Goal: Contribute content: Add original content to the website for others to see

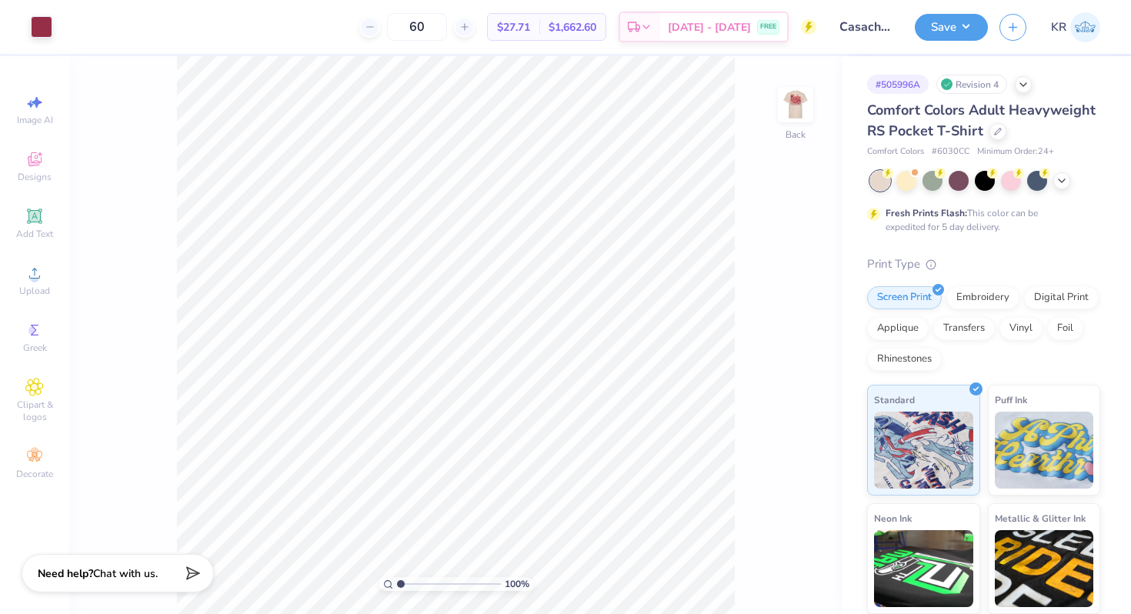
click at [803, 122] on div at bounding box center [795, 104] width 35 height 35
click at [100, 28] on div at bounding box center [97, 26] width 22 height 22
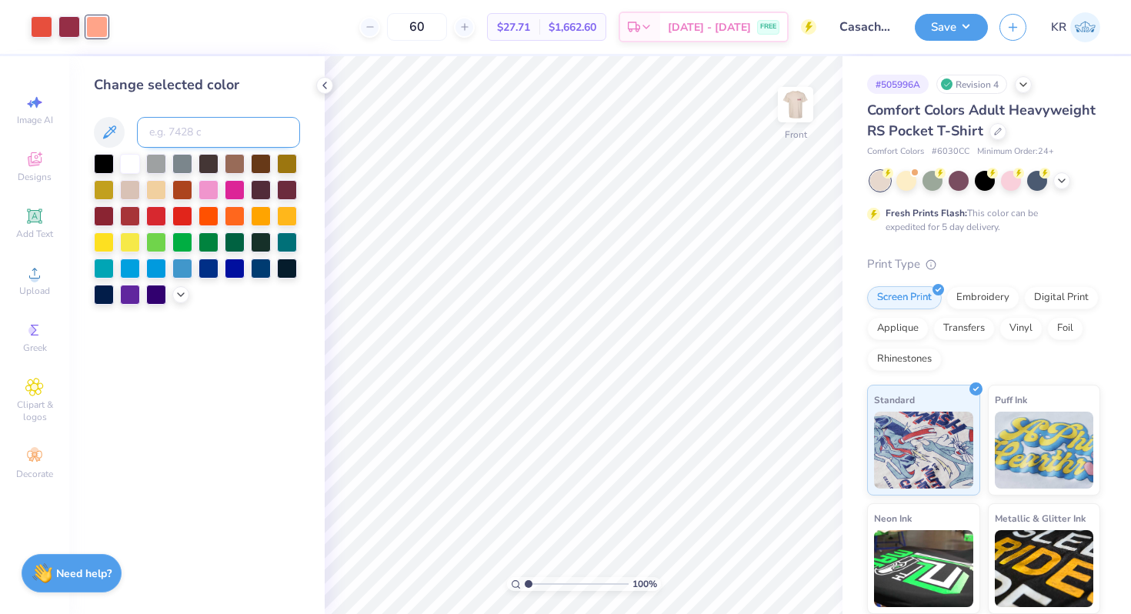
click at [185, 135] on input at bounding box center [218, 132] width 163 height 31
type input "162"
click at [766, 573] on icon at bounding box center [769, 570] width 15 height 15
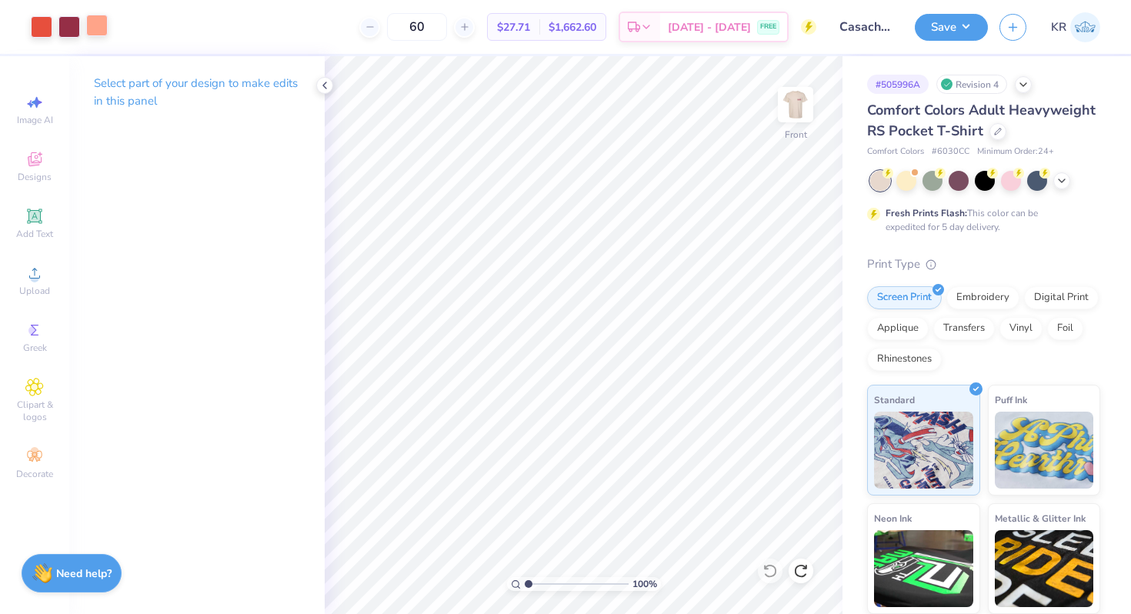
click at [92, 29] on div at bounding box center [97, 26] width 22 height 22
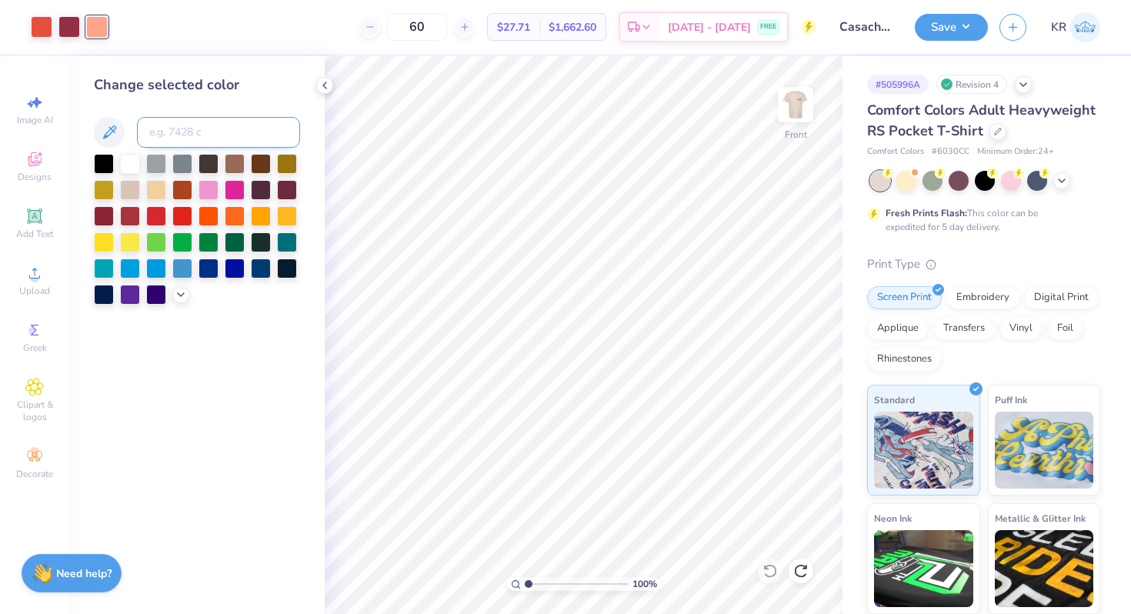
click at [175, 138] on input at bounding box center [218, 132] width 163 height 31
type input "1565"
type input "163"
click at [166, 137] on input at bounding box center [218, 132] width 163 height 31
click at [215, 125] on input "2105c" at bounding box center [218, 132] width 163 height 31
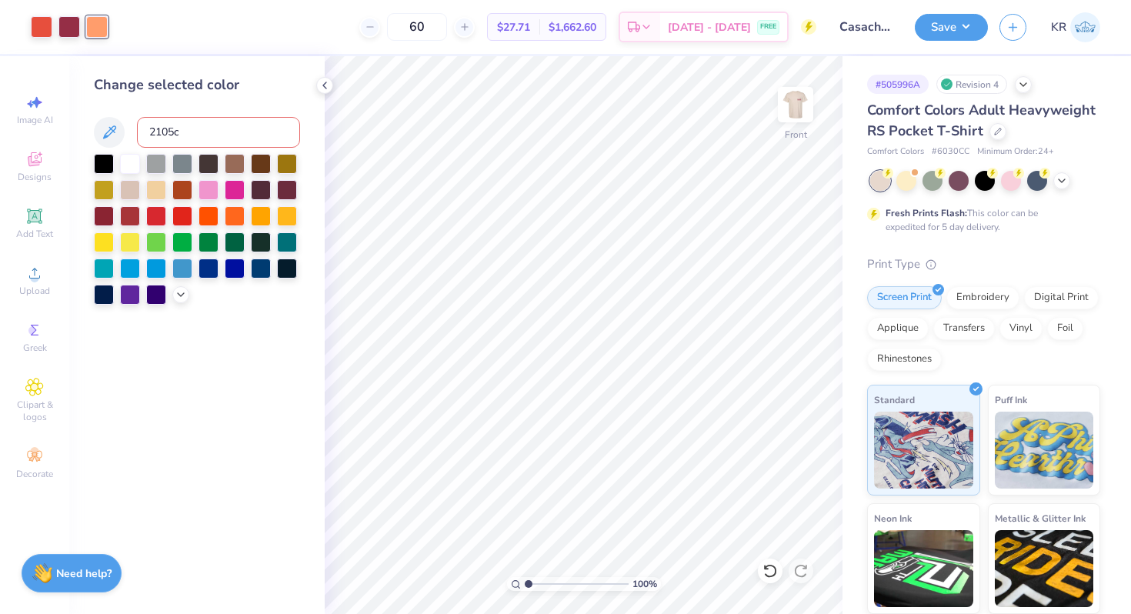
click at [215, 125] on input "2105c" at bounding box center [218, 132] width 163 height 31
type input "1555"
type input "1625"
type input "1615"
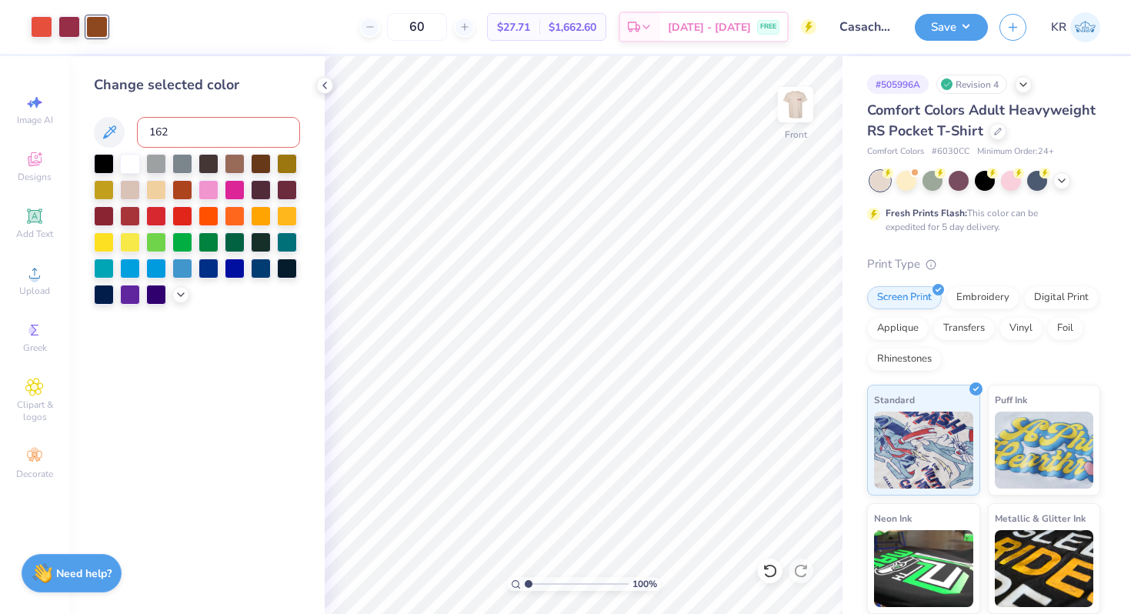
type input "1625"
type input "1635"
type input "1625"
type input "1565"
type input "1555"
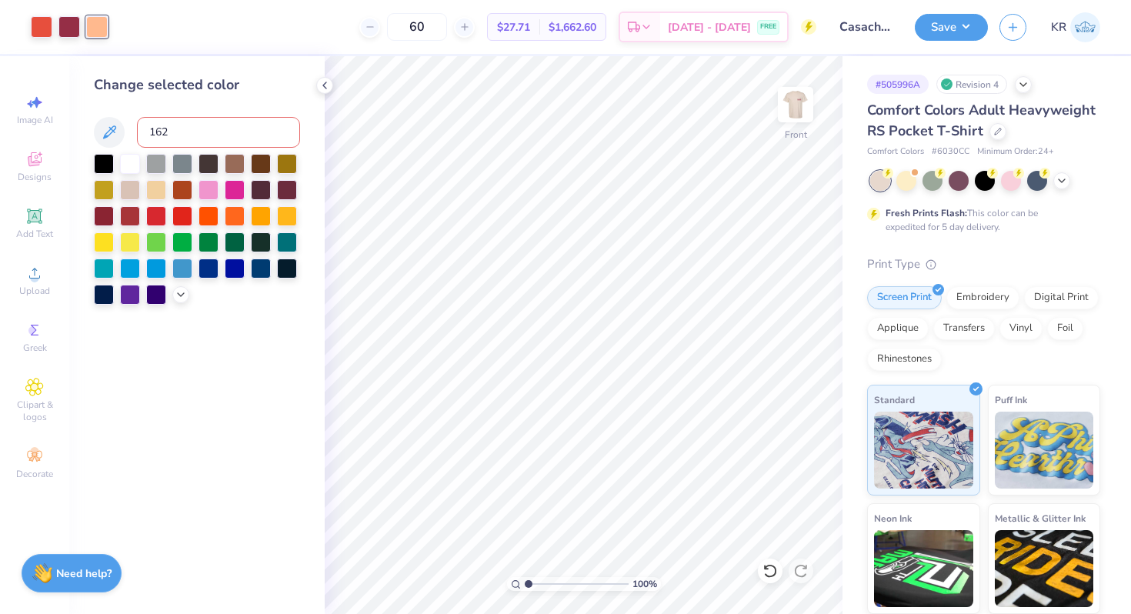
type input "1625"
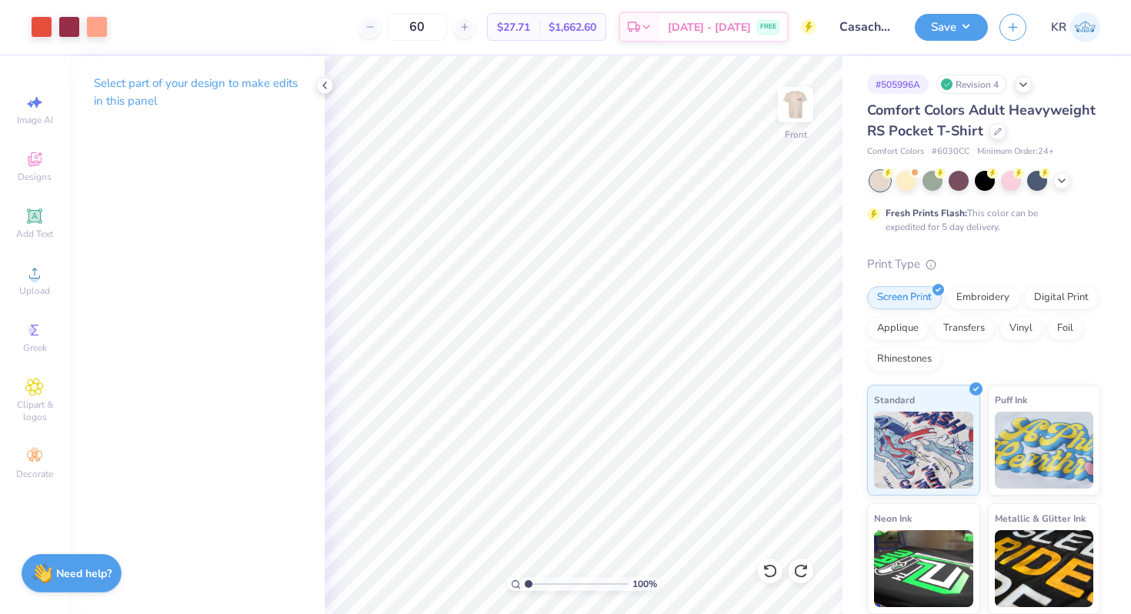
type input "2.02"
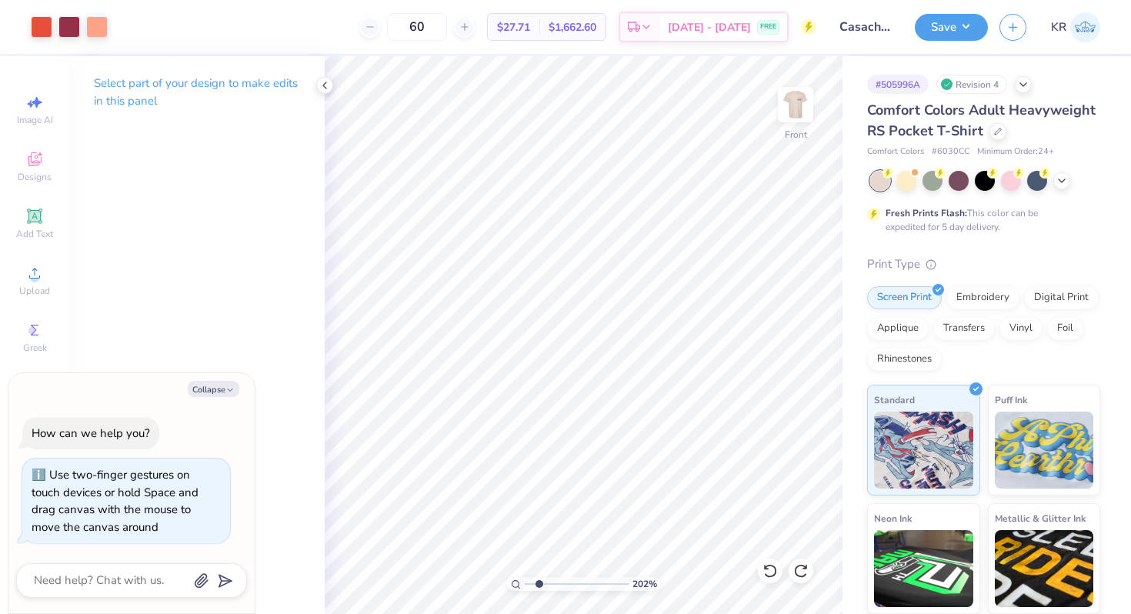
type textarea "x"
type input "2.02"
click at [538, 585] on input "range" at bounding box center [577, 584] width 104 height 14
type textarea "x"
type input "1.46"
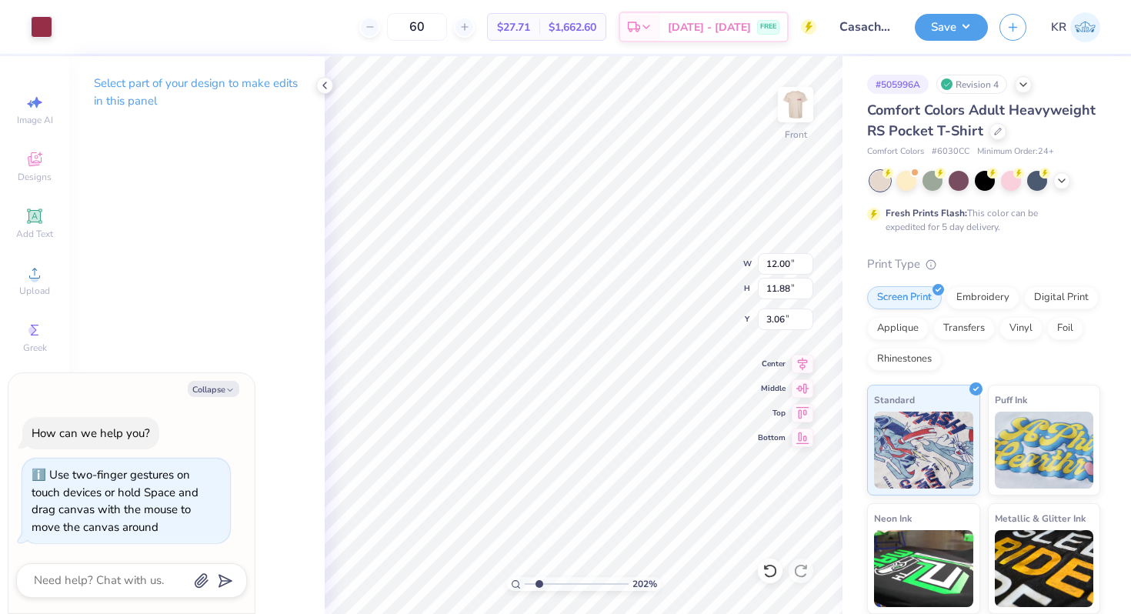
type input "1.22"
type input "10.35"
click at [43, 27] on div at bounding box center [42, 26] width 22 height 22
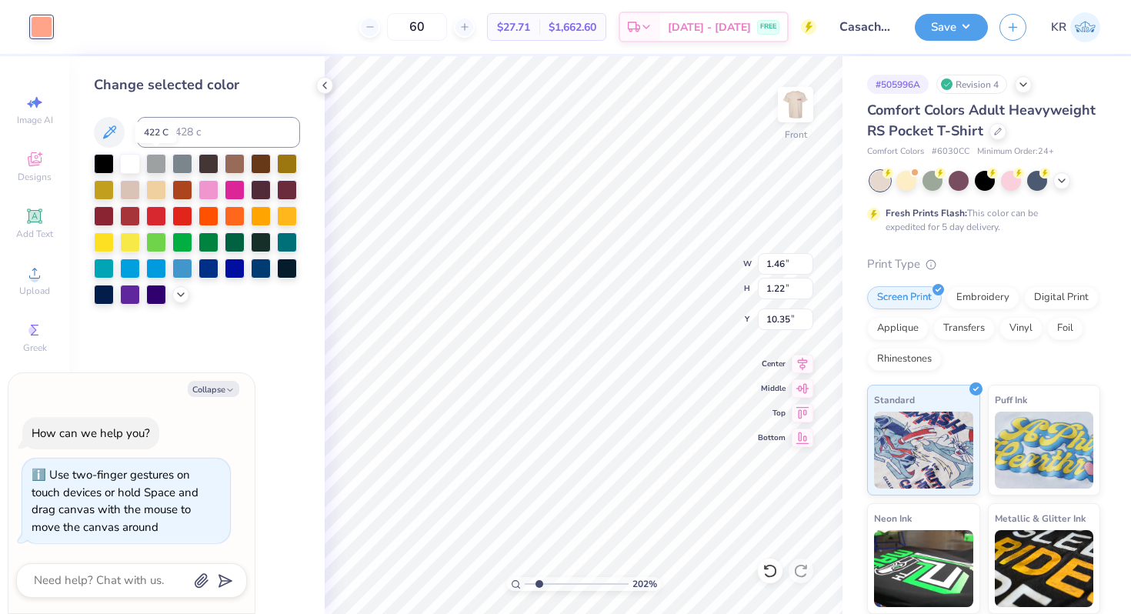
click at [152, 160] on div at bounding box center [156, 164] width 20 height 20
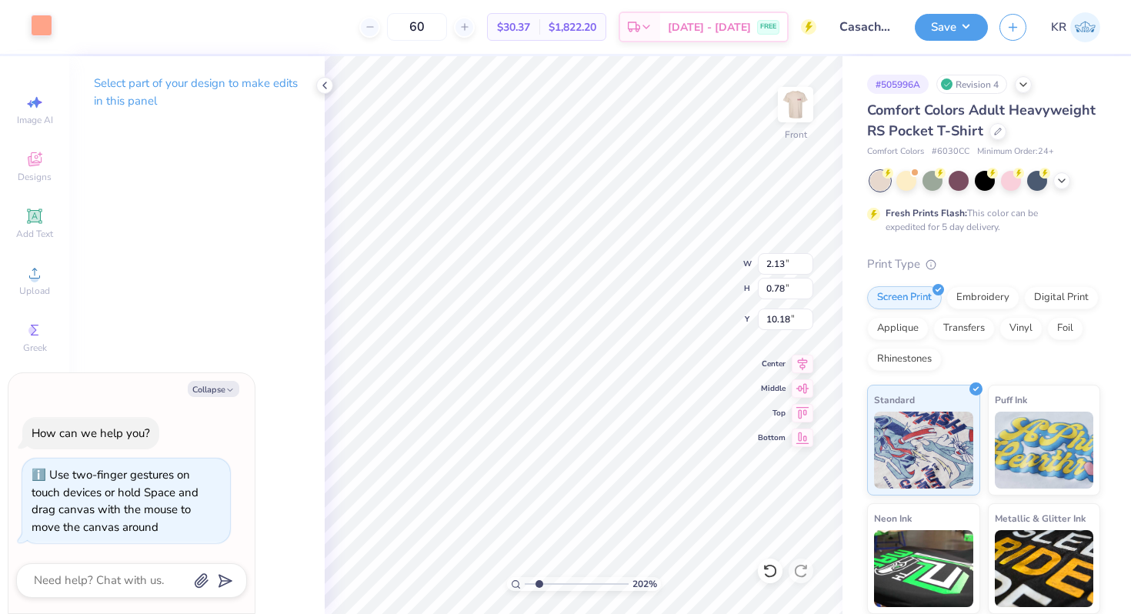
click at [42, 24] on div at bounding box center [42, 26] width 22 height 22
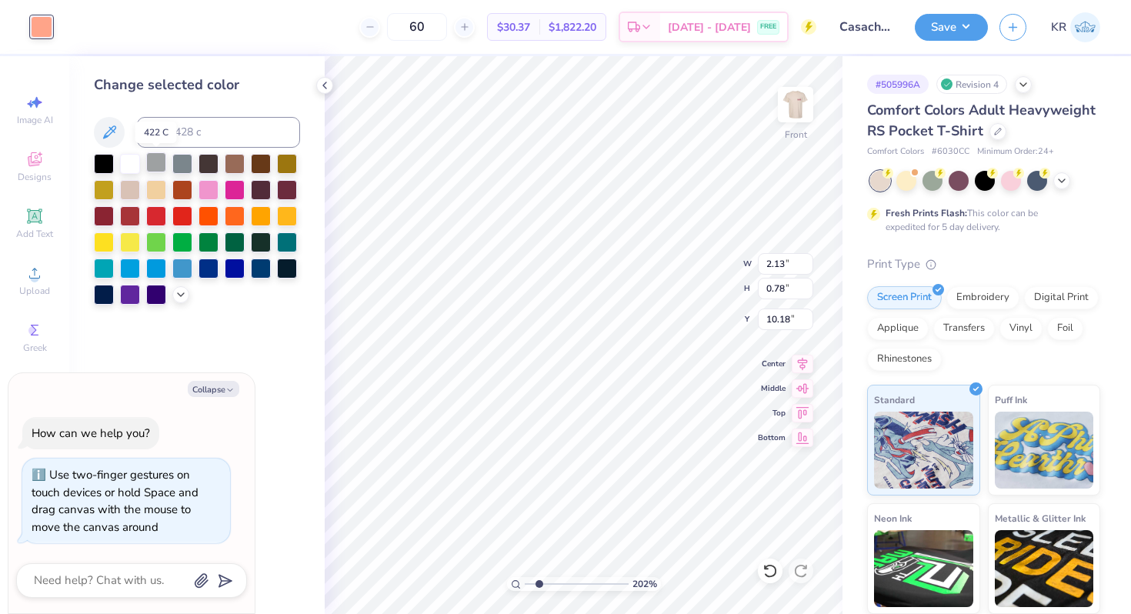
click at [158, 159] on div at bounding box center [156, 162] width 20 height 20
type textarea "x"
type input "2.04"
type input "0.75"
type input "9.72"
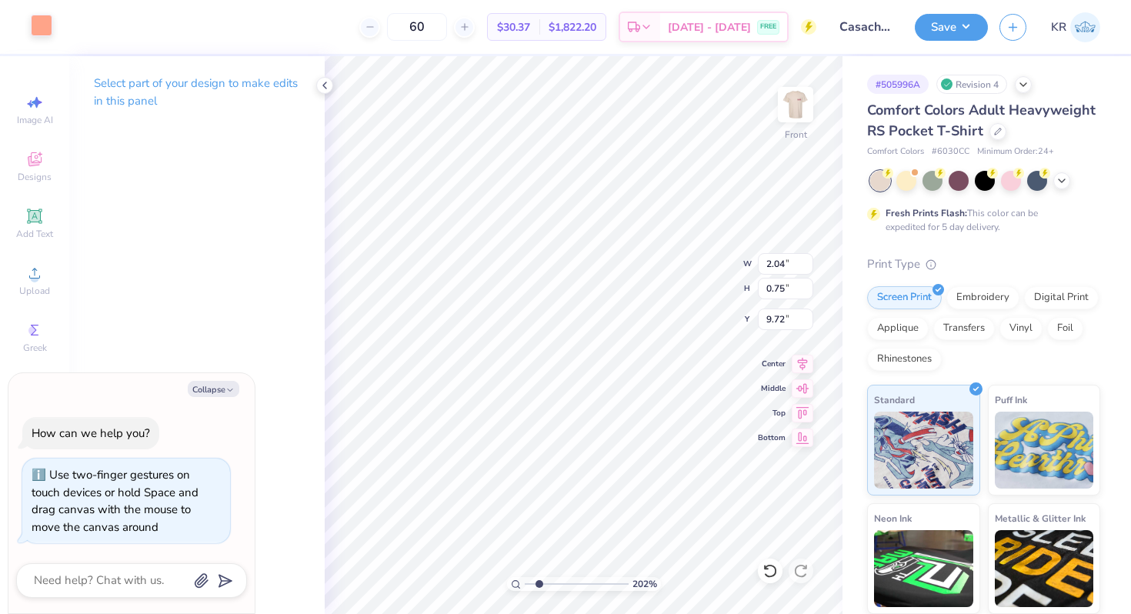
click at [44, 22] on div at bounding box center [42, 26] width 22 height 22
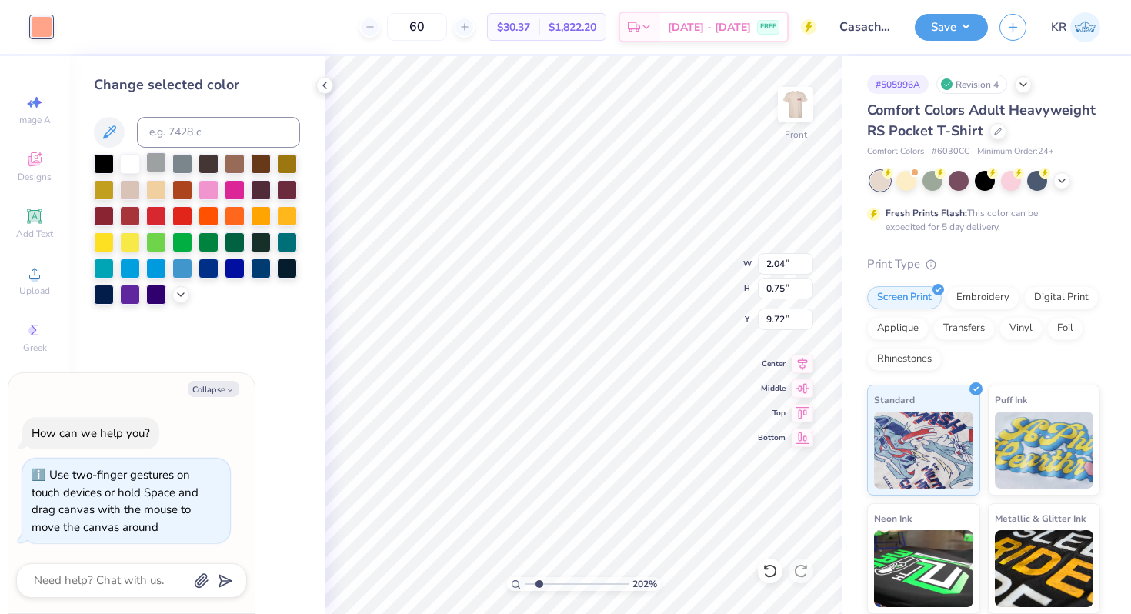
click at [157, 167] on div at bounding box center [156, 162] width 20 height 20
type textarea "x"
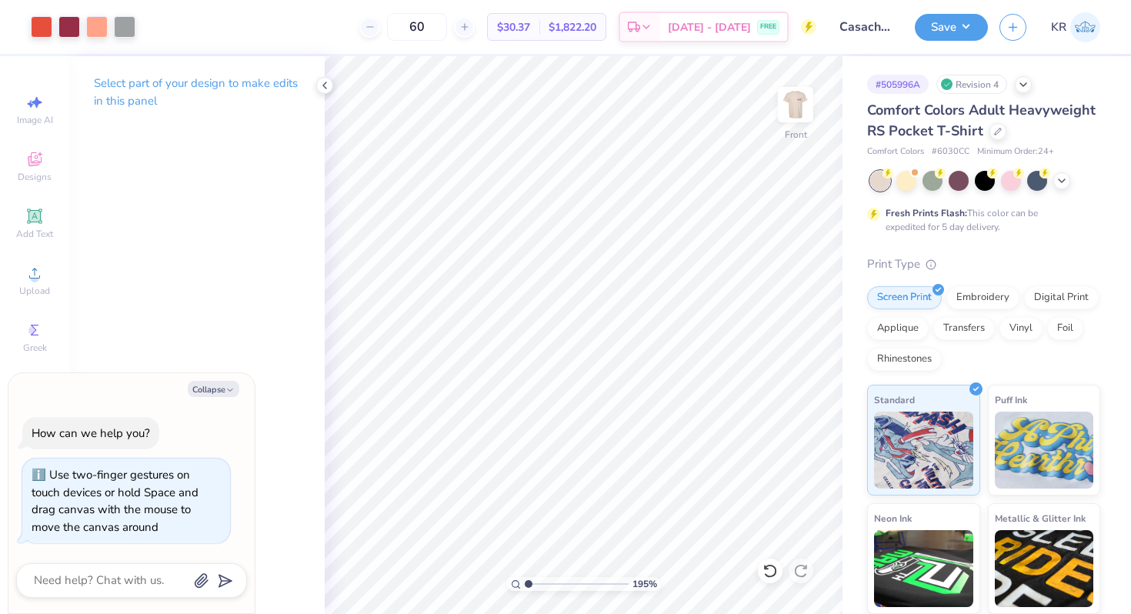
drag, startPoint x: 538, startPoint y: 584, endPoint x: 492, endPoint y: 584, distance: 46.2
type input "1"
click at [525, 584] on input "range" at bounding box center [577, 584] width 104 height 14
click at [129, 27] on div at bounding box center [125, 26] width 22 height 22
type textarea "x"
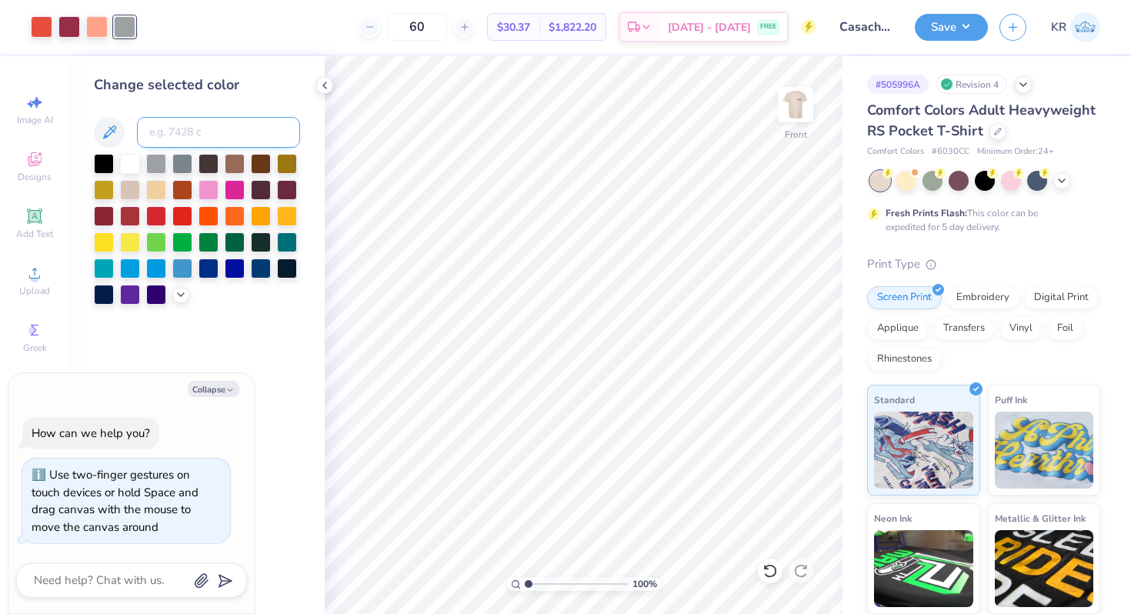
click at [167, 140] on input at bounding box center [218, 132] width 163 height 31
type input "7625"
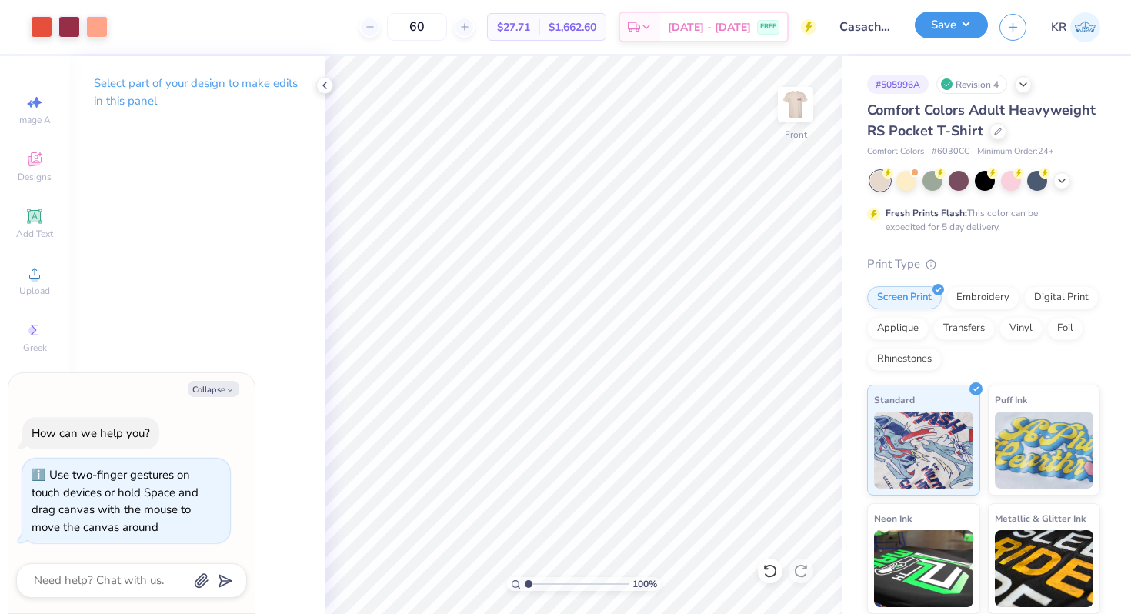
click at [940, 29] on button "Save" at bounding box center [951, 25] width 73 height 27
type textarea "x"
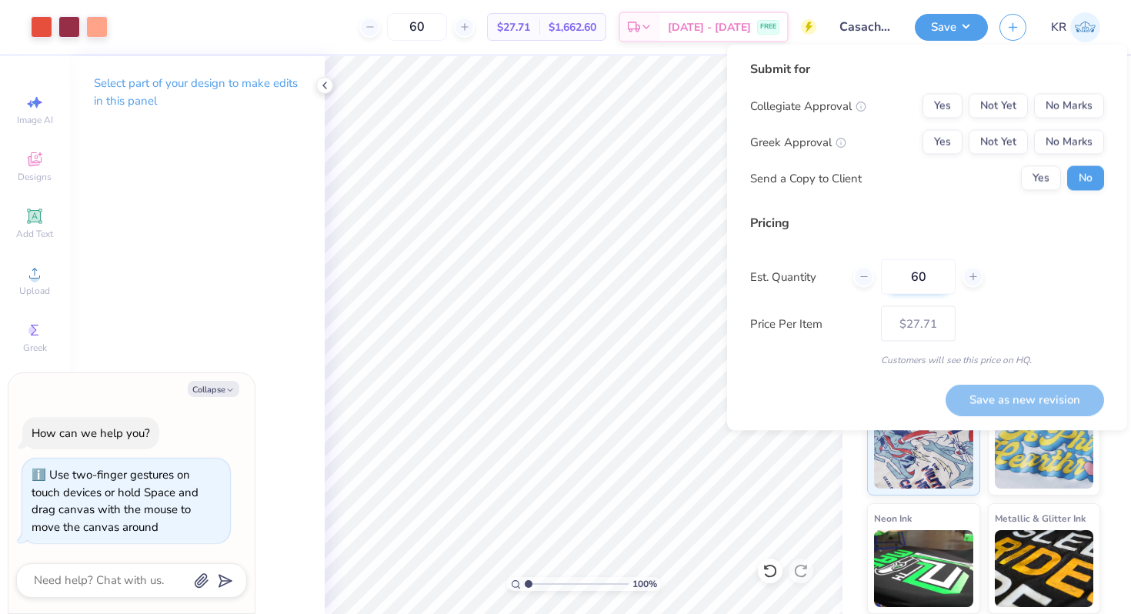
click at [935, 285] on input "60" at bounding box center [918, 276] width 75 height 35
type input "6"
type input "144"
type input "$22.85"
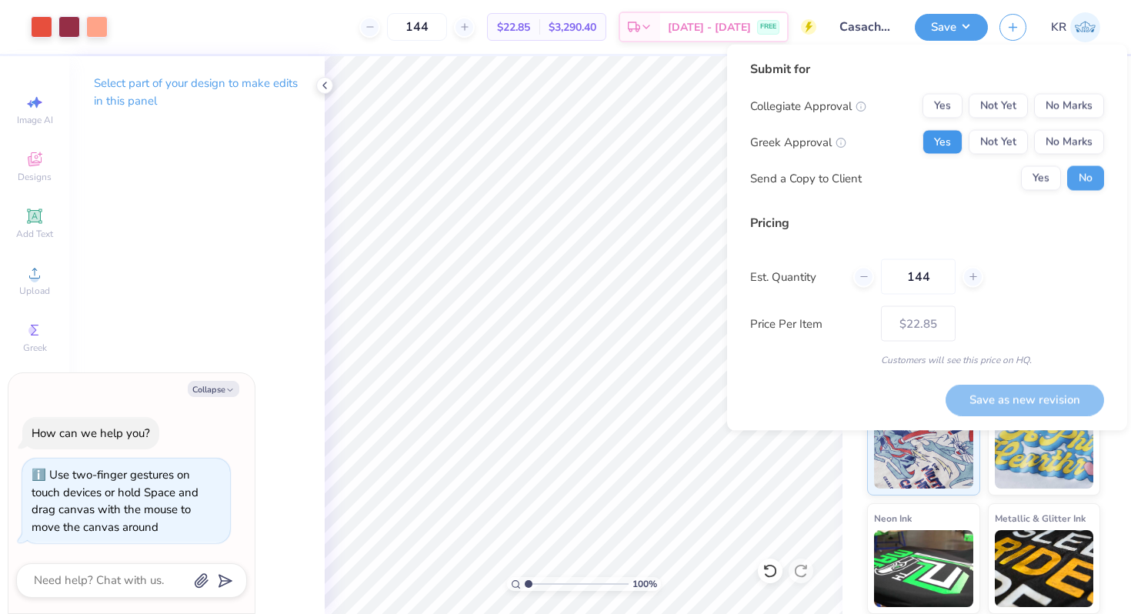
type input "144"
click at [934, 148] on button "Yes" at bounding box center [942, 142] width 40 height 25
click at [1053, 101] on button "No Marks" at bounding box center [1069, 106] width 70 height 25
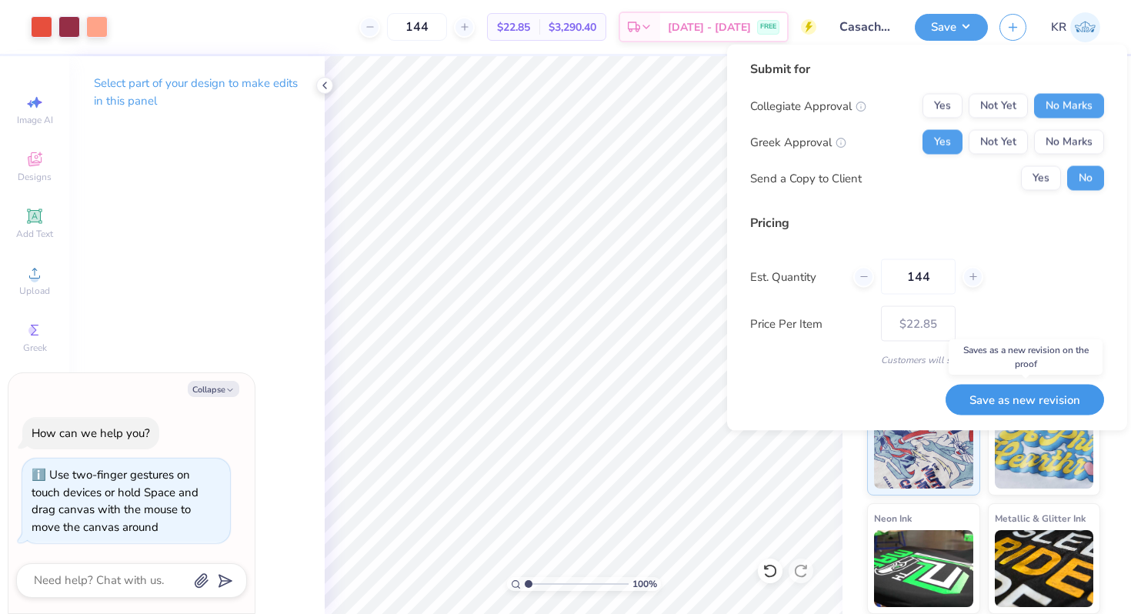
click at [972, 396] on button "Save as new revision" at bounding box center [1024, 400] width 158 height 32
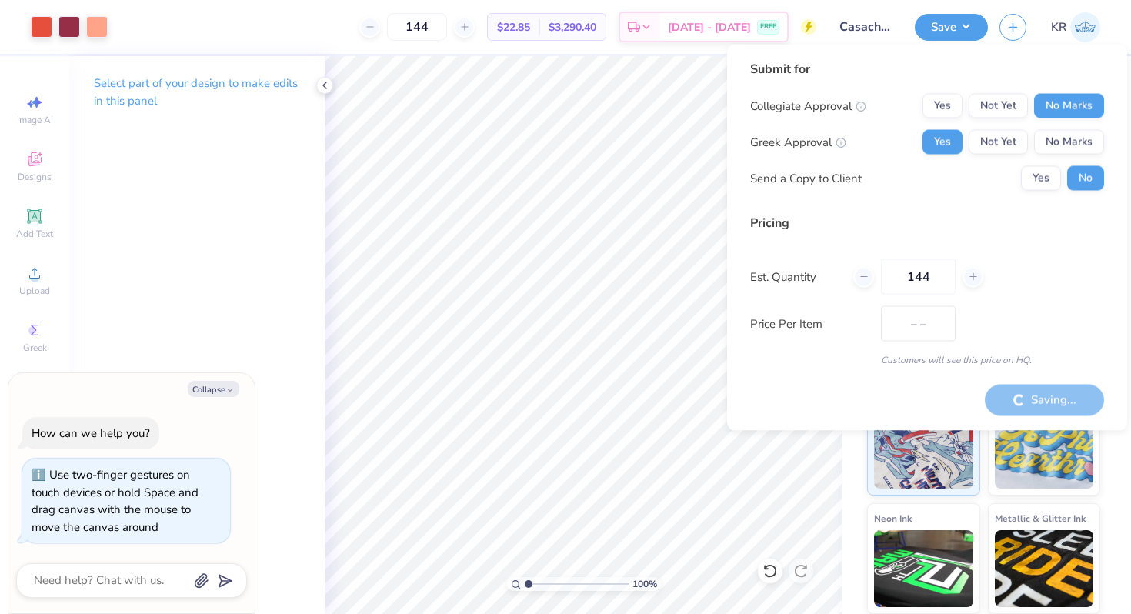
type input "$22.85"
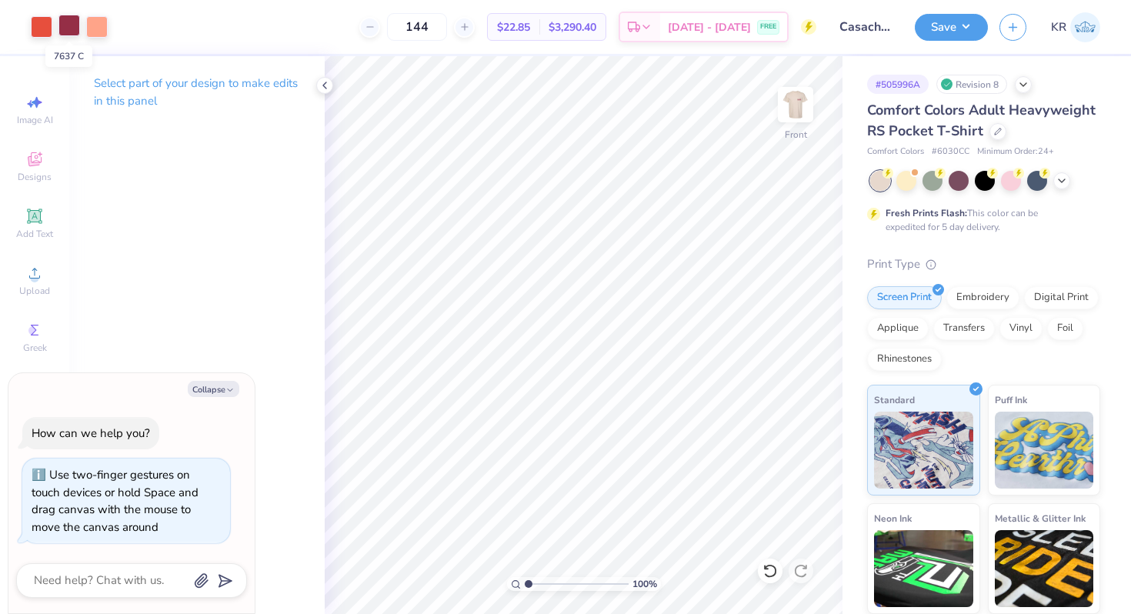
click at [68, 29] on div at bounding box center [69, 26] width 22 height 22
type textarea "x"
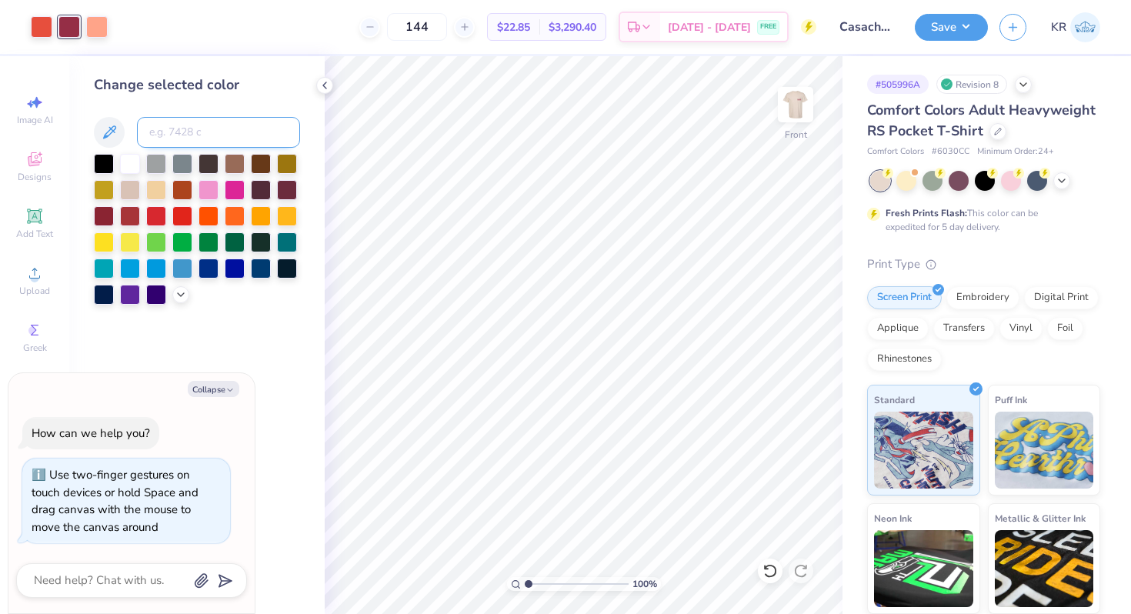
click at [168, 129] on input at bounding box center [218, 132] width 163 height 31
type input "209"
type textarea "x"
click at [178, 132] on input at bounding box center [218, 132] width 163 height 31
type input "208"
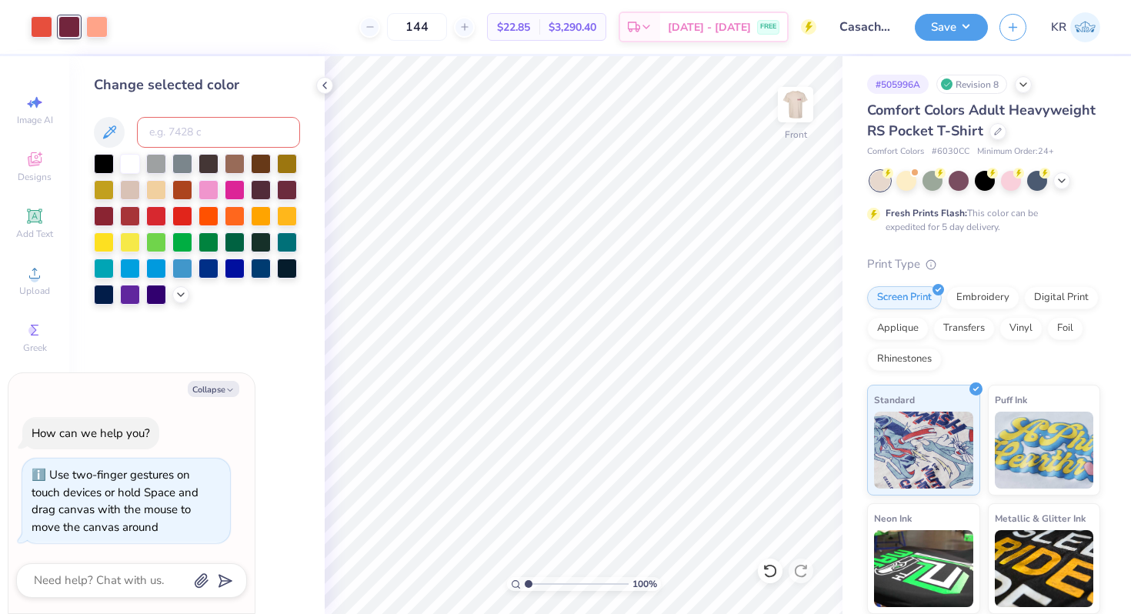
type textarea "x"
type input "209"
type textarea "x"
type input "c"
type input "208"
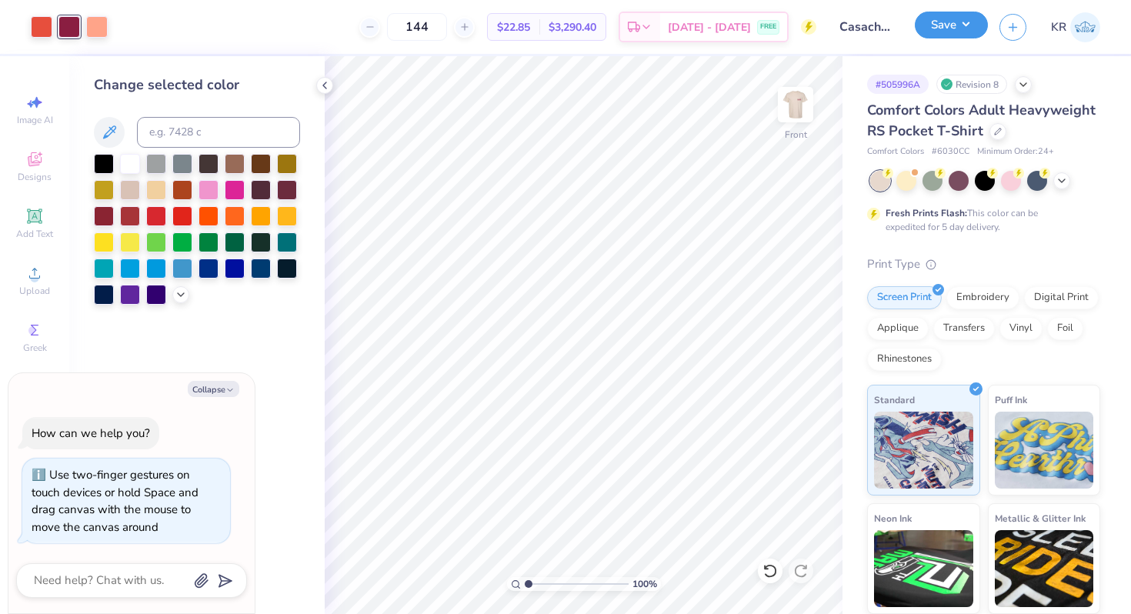
click at [956, 25] on button "Save" at bounding box center [951, 25] width 73 height 27
type textarea "x"
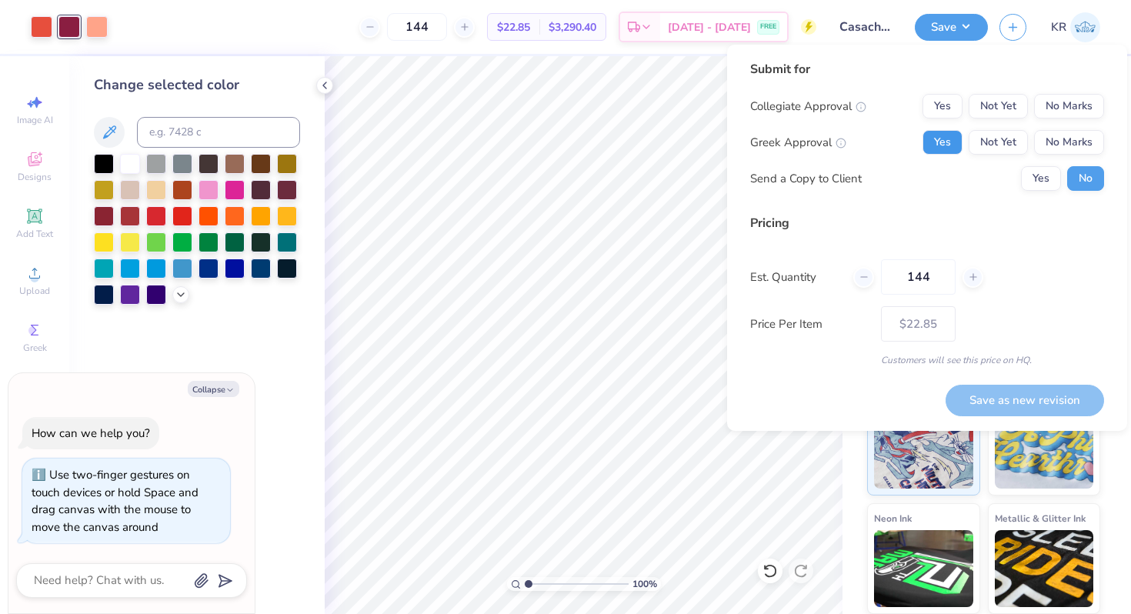
click at [941, 138] on button "Yes" at bounding box center [942, 142] width 40 height 25
click at [1065, 105] on button "No Marks" at bounding box center [1069, 106] width 70 height 25
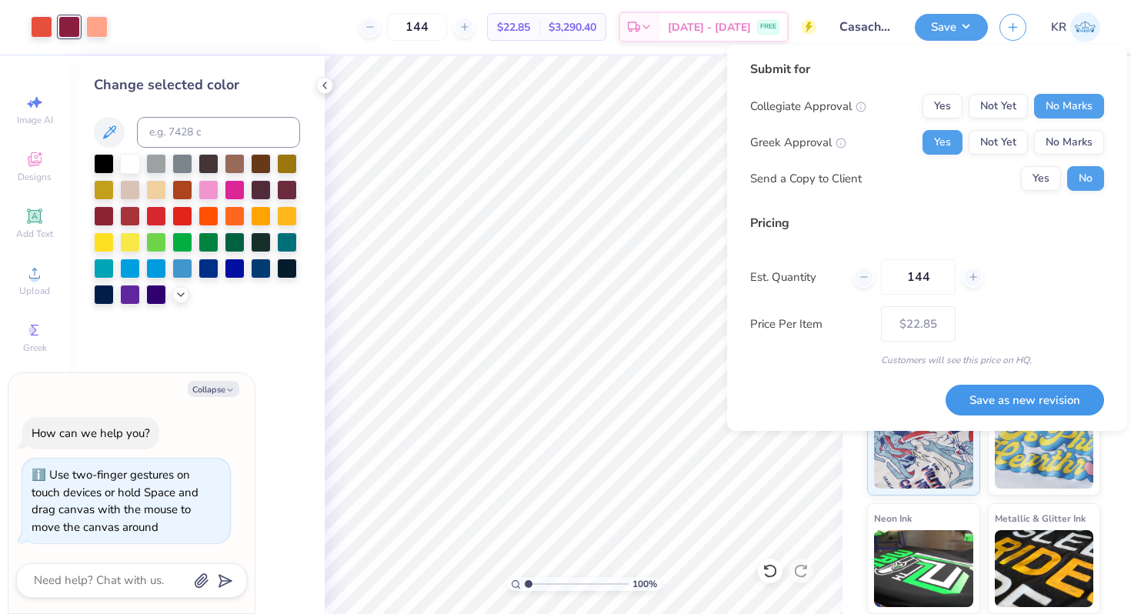
click at [985, 406] on button "Save as new revision" at bounding box center [1024, 401] width 158 height 32
type input "$22.85"
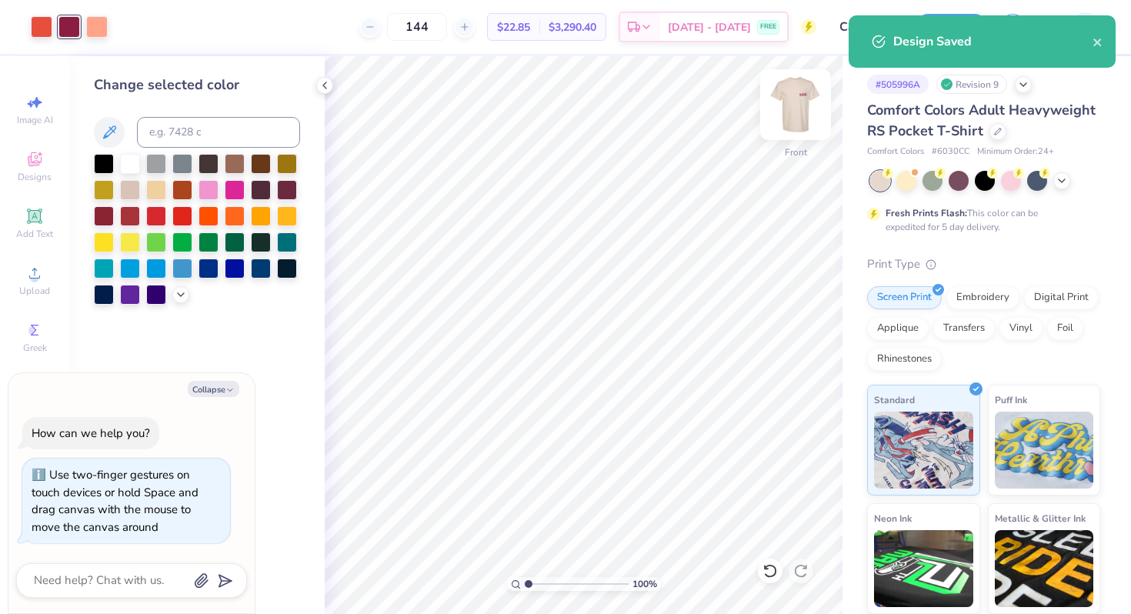
click at [795, 135] on div at bounding box center [795, 104] width 71 height 71
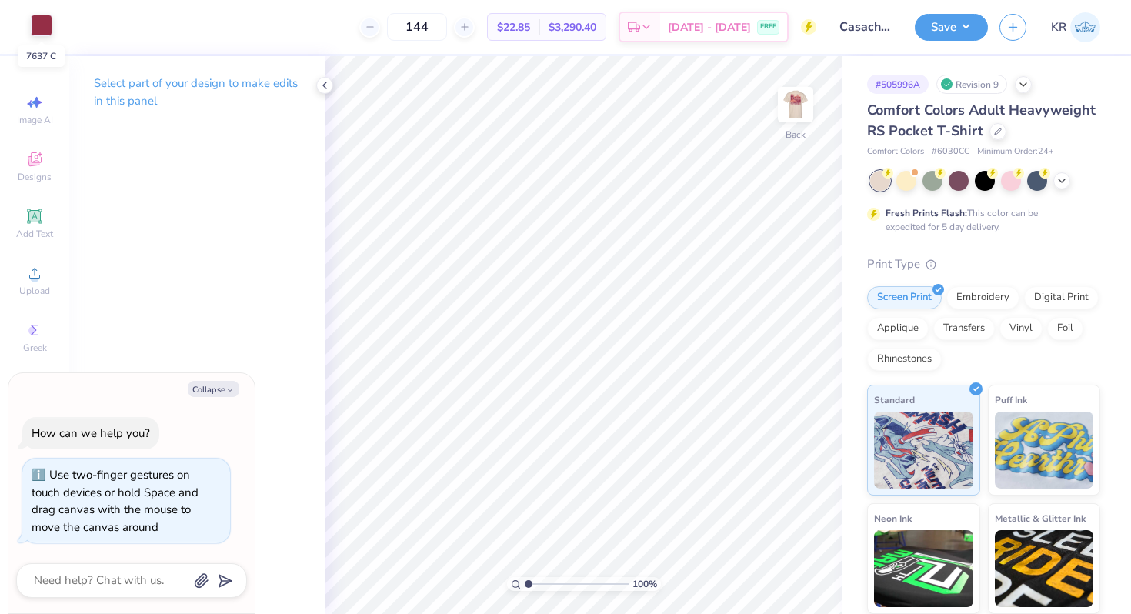
click at [43, 23] on div at bounding box center [42, 26] width 22 height 22
type textarea "x"
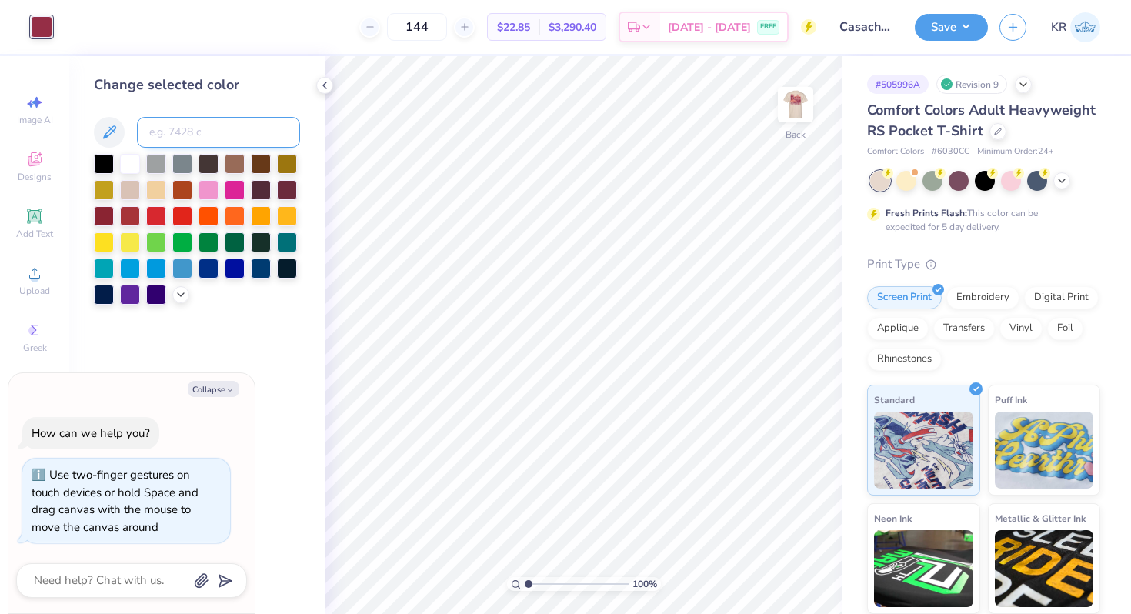
click at [181, 132] on input at bounding box center [218, 132] width 163 height 31
type input "208"
type textarea "x"
click at [938, 32] on button "Save" at bounding box center [951, 25] width 73 height 27
type textarea "x"
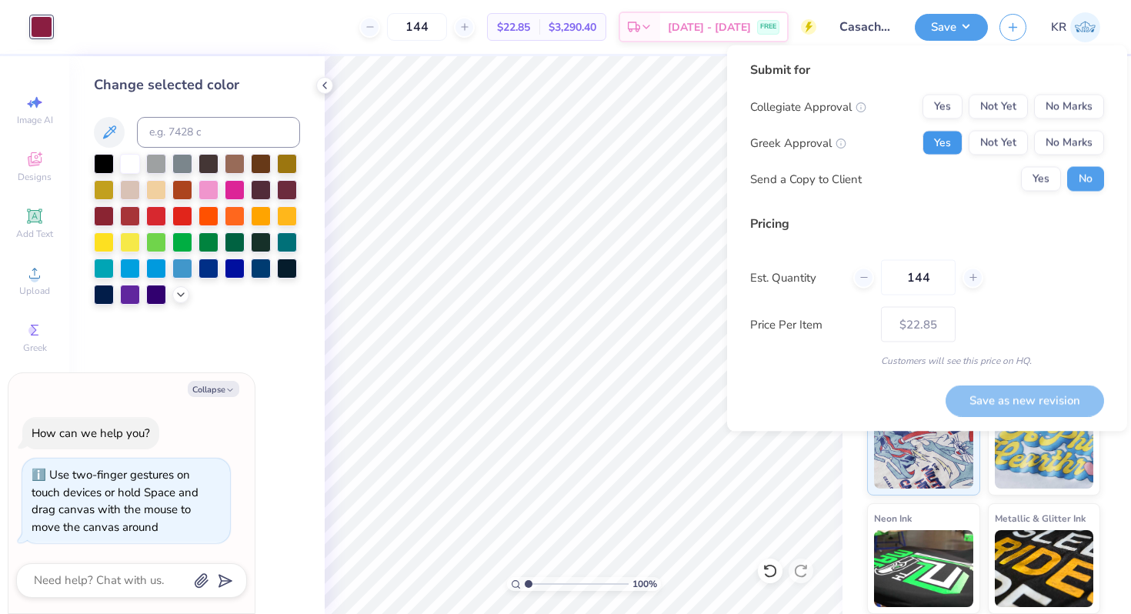
click at [946, 149] on button "Yes" at bounding box center [942, 143] width 40 height 25
click at [1062, 112] on button "No Marks" at bounding box center [1069, 107] width 70 height 25
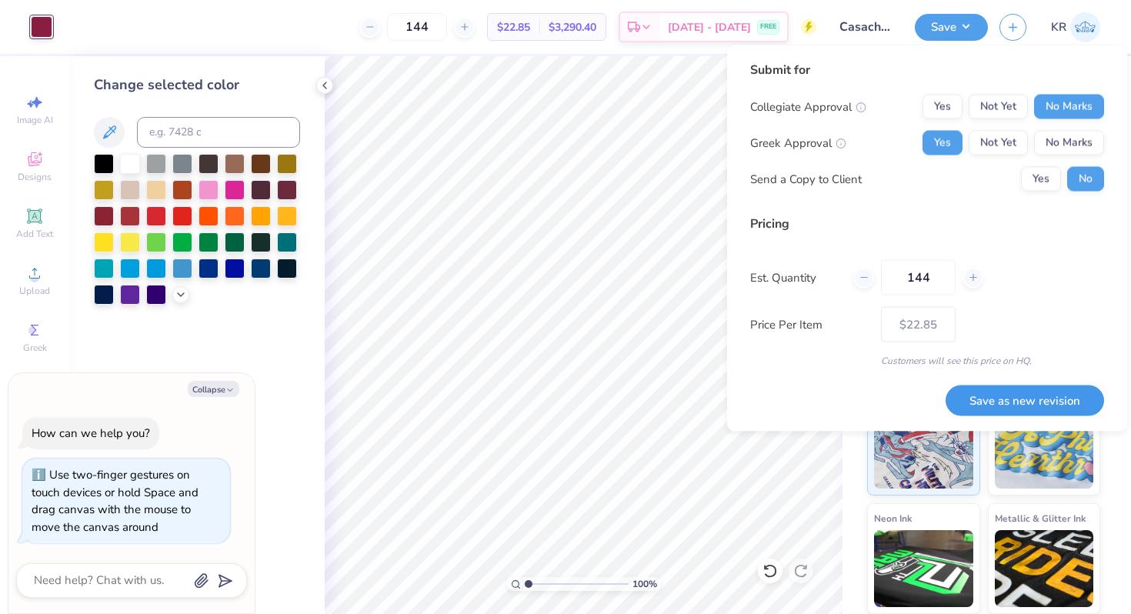
click at [996, 402] on button "Save as new revision" at bounding box center [1024, 401] width 158 height 32
type input "$22.85"
type textarea "x"
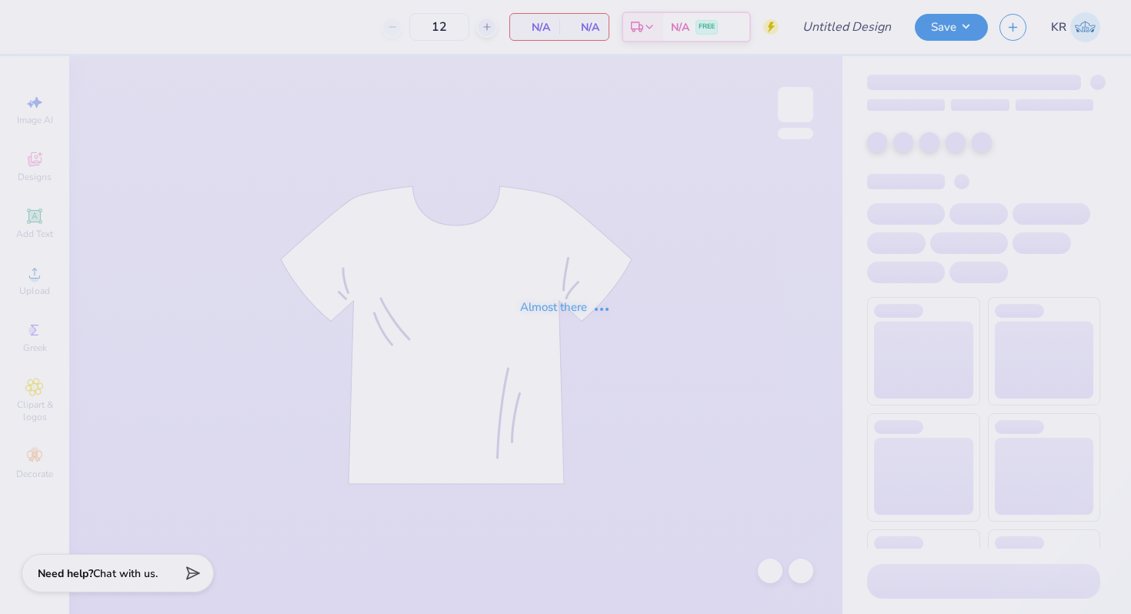
type input "Amelia K - Hoco 25"
type input "50"
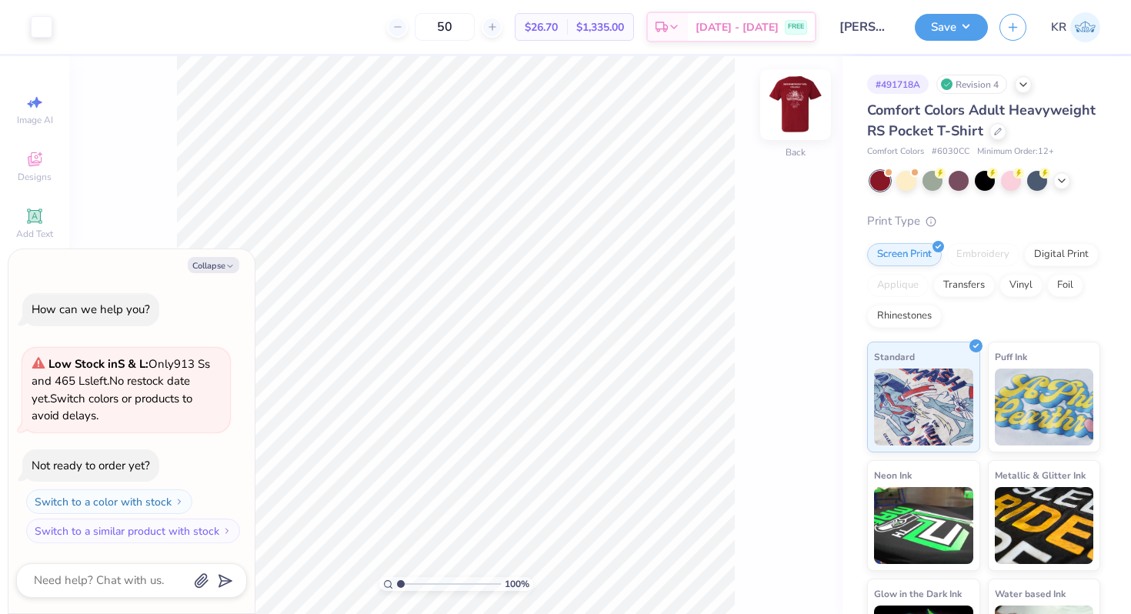
click at [793, 134] on div "Back" at bounding box center [795, 114] width 35 height 55
click at [222, 260] on button "Collapse" at bounding box center [214, 265] width 52 height 16
type textarea "x"
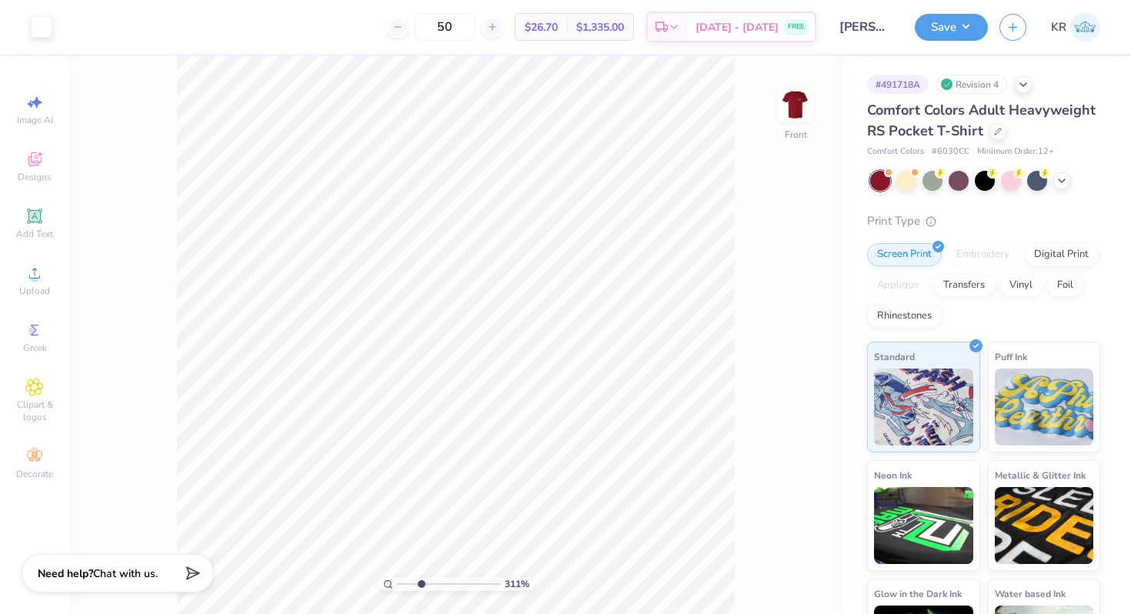
drag, startPoint x: 398, startPoint y: 584, endPoint x: 420, endPoint y: 583, distance: 21.6
type input "2.97"
click at [420, 583] on input "range" at bounding box center [449, 584] width 104 height 14
